Goal: Information Seeking & Learning: Check status

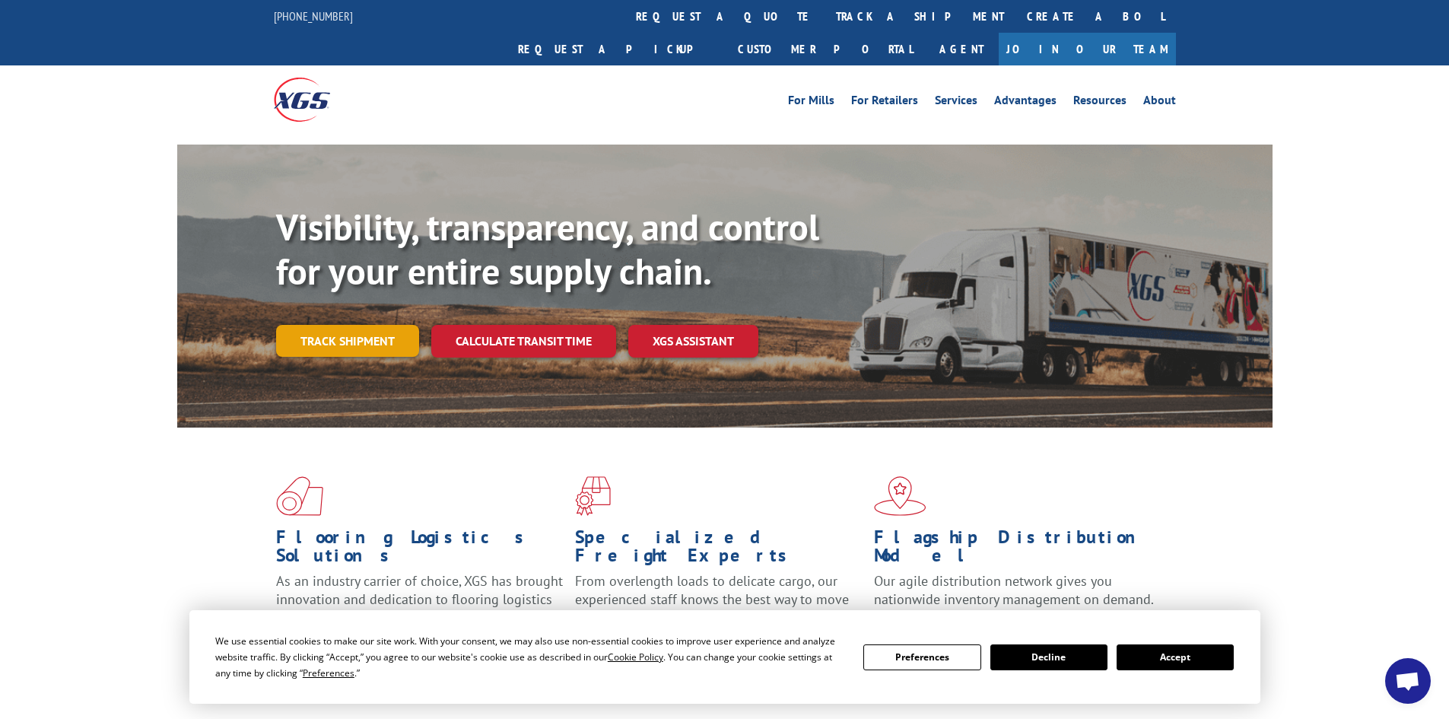
click at [376, 325] on link "Track shipment" at bounding box center [347, 341] width 143 height 32
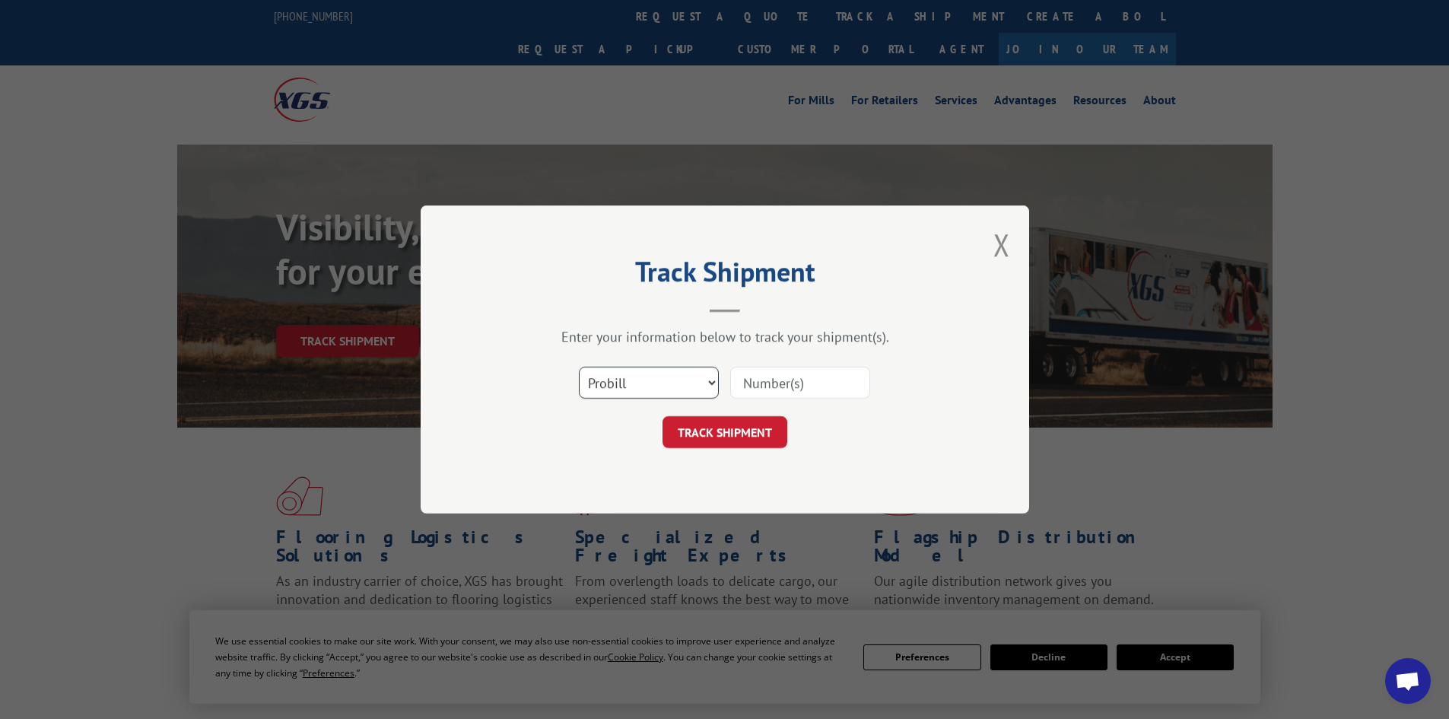
drag, startPoint x: 661, startPoint y: 380, endPoint x: 658, endPoint y: 392, distance: 13.3
click at [661, 380] on select "Select category... Probill BOL PO" at bounding box center [649, 383] width 140 height 32
select select "po"
click at [579, 367] on select "Select category... Probill BOL PO" at bounding box center [649, 383] width 140 height 32
click at [763, 381] on input at bounding box center [800, 383] width 140 height 32
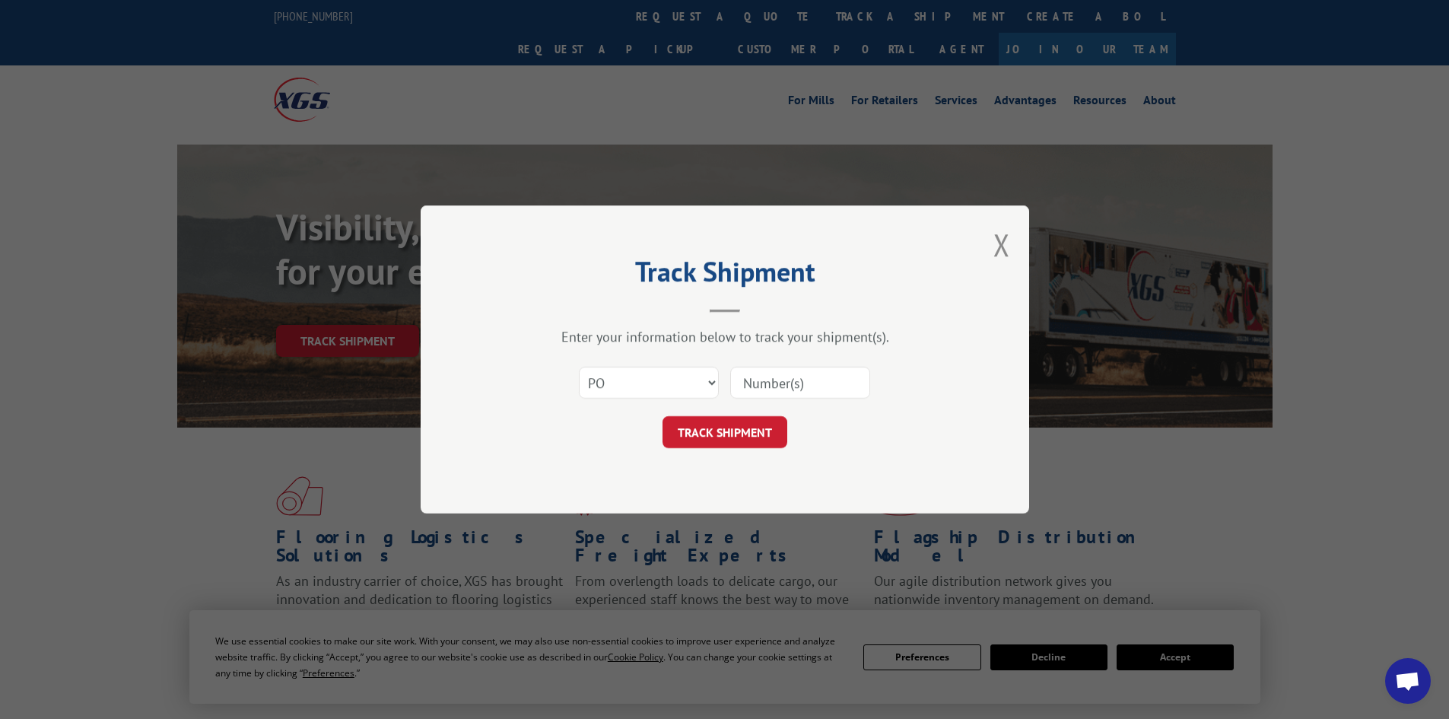
paste input "04510486"
type input "04510486"
click at [768, 434] on button "TRACK SHIPMENT" at bounding box center [724, 432] width 125 height 32
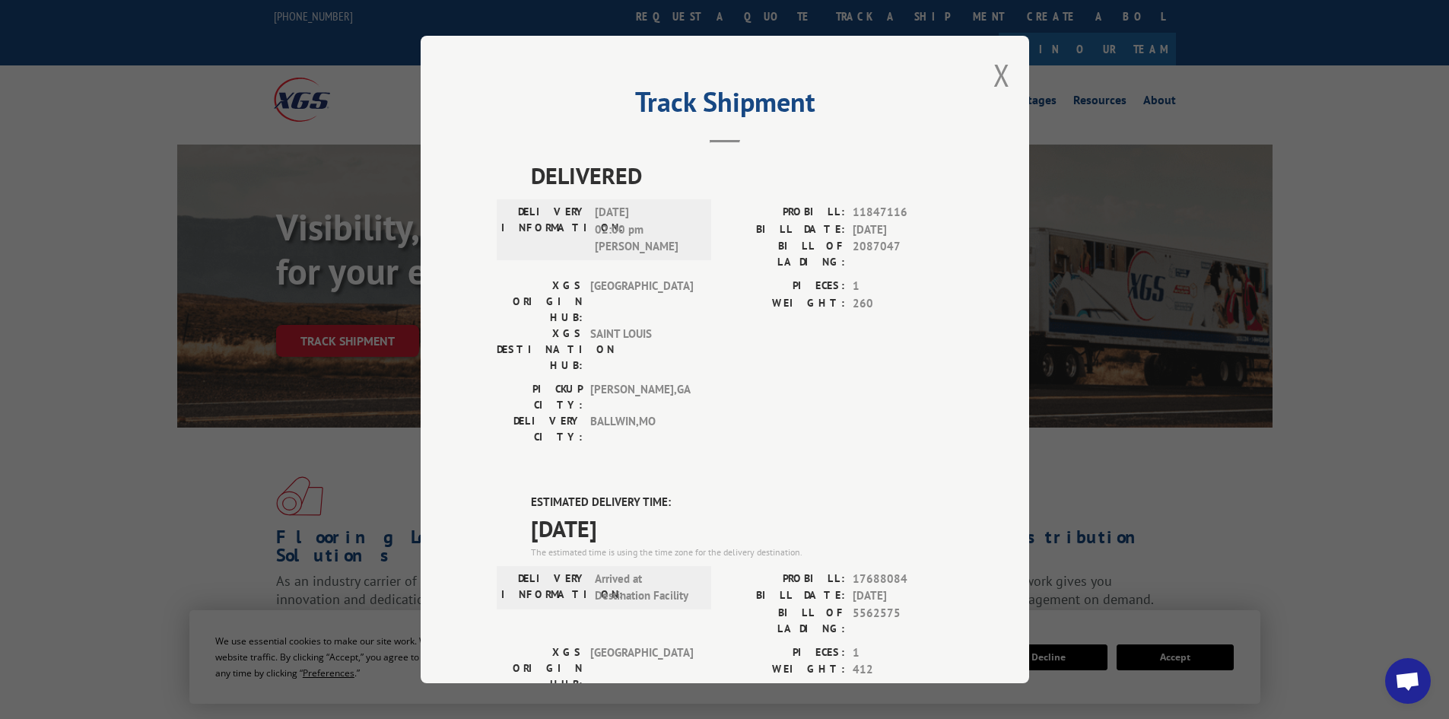
scroll to position [228, 0]
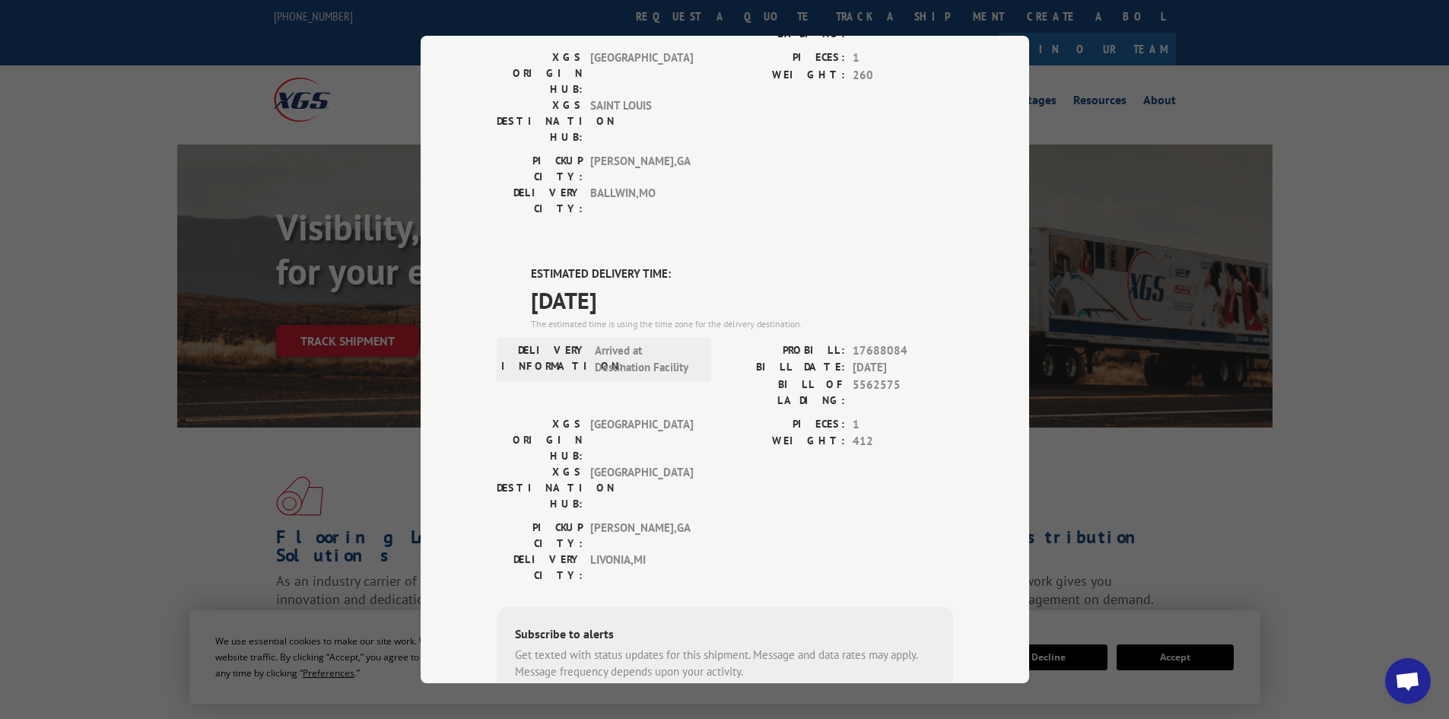
drag, startPoint x: 554, startPoint y: 185, endPoint x: 669, endPoint y: 220, distance: 120.1
click at [669, 265] on div "ESTIMATED DELIVERY TIME: [DATE] The estimated time is using the time zone for t…" at bounding box center [725, 538] width 456 height 547
copy div "ESTIMATED DELIVERY TIME: [DATE]"
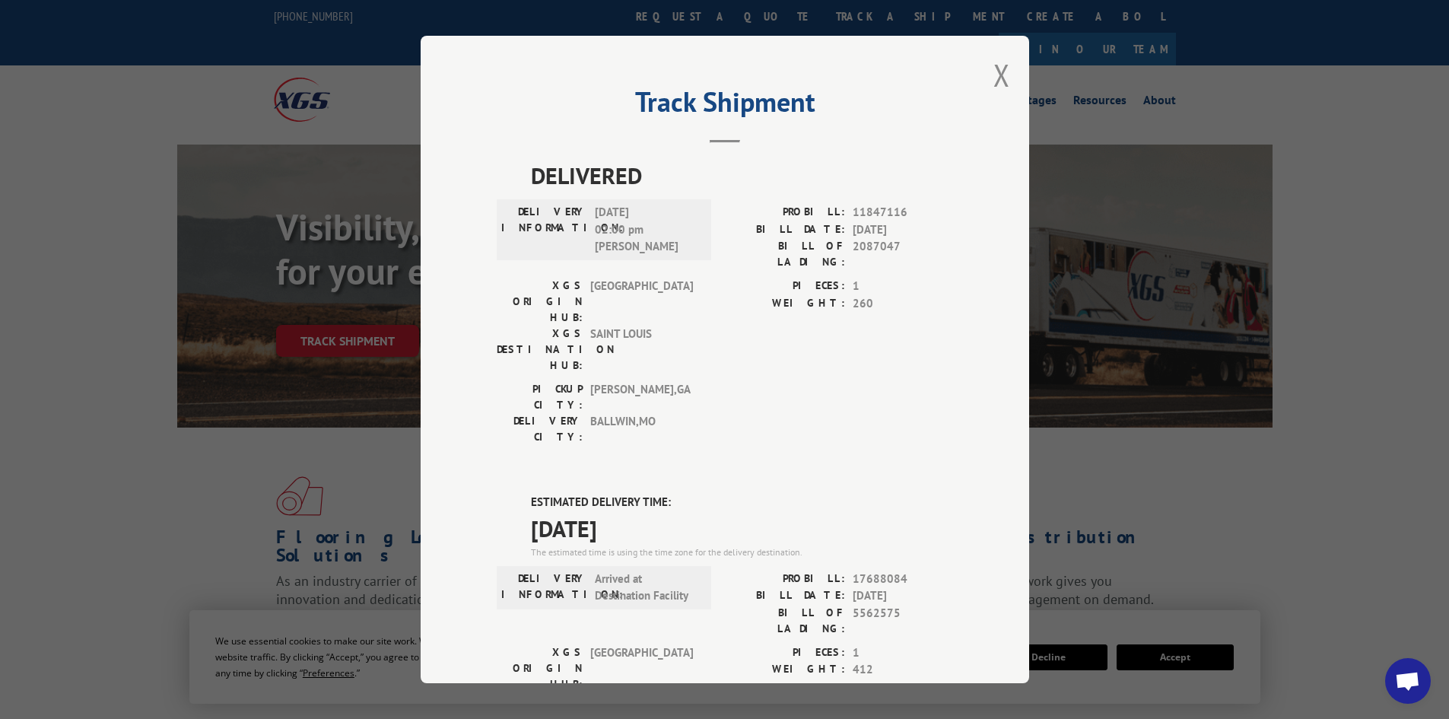
scroll to position [289, 0]
